Goal: Task Accomplishment & Management: Manage account settings

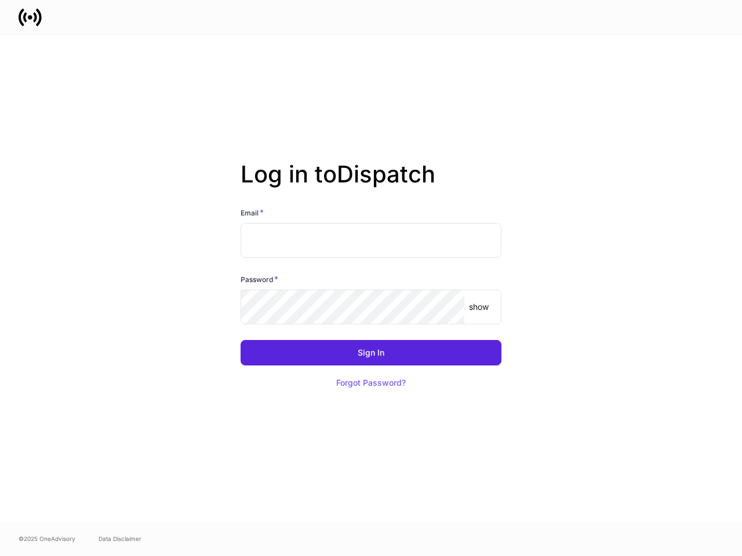
click at [371, 278] on div "Password *" at bounding box center [370, 281] width 261 height 16
click at [371, 240] on input "text" at bounding box center [370, 240] width 261 height 35
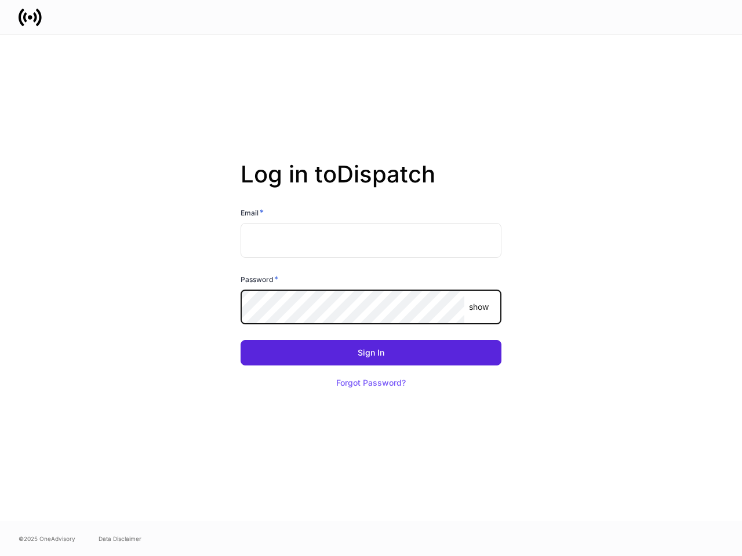
click at [479, 307] on p "show" at bounding box center [479, 307] width 20 height 12
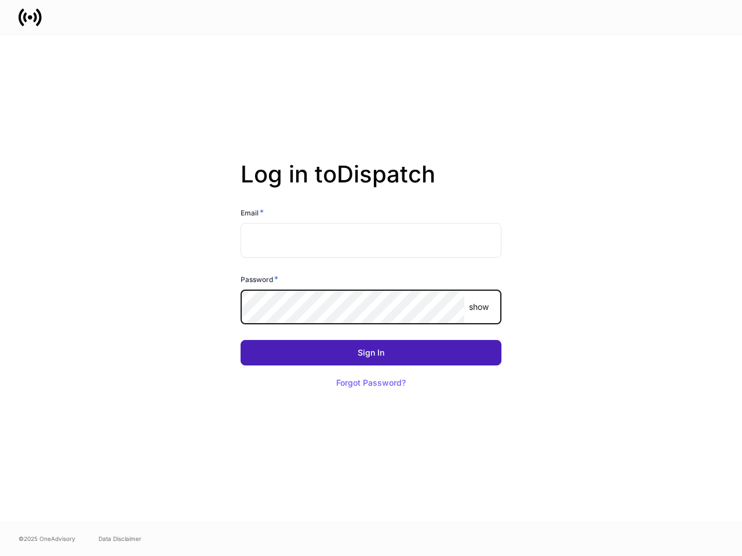
click at [371, 353] on div "Sign In" at bounding box center [370, 353] width 27 height 8
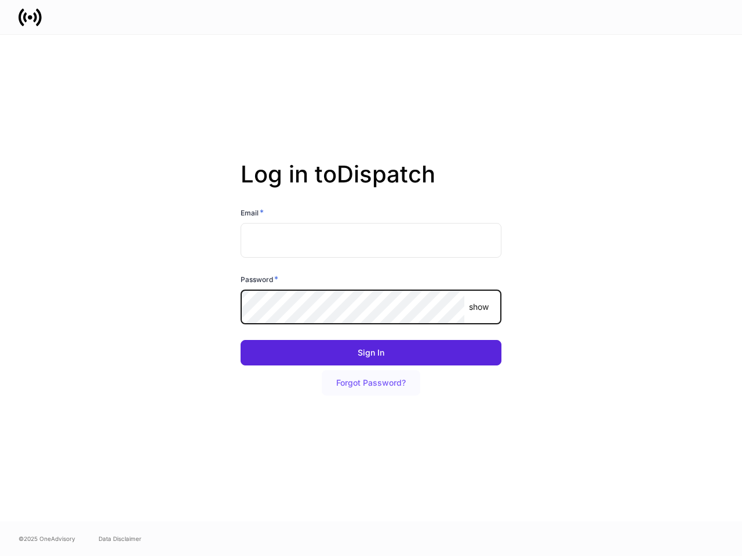
click at [371, 383] on button "Forgot Password?" at bounding box center [371, 382] width 98 height 25
